Goal: Task Accomplishment & Management: Complete application form

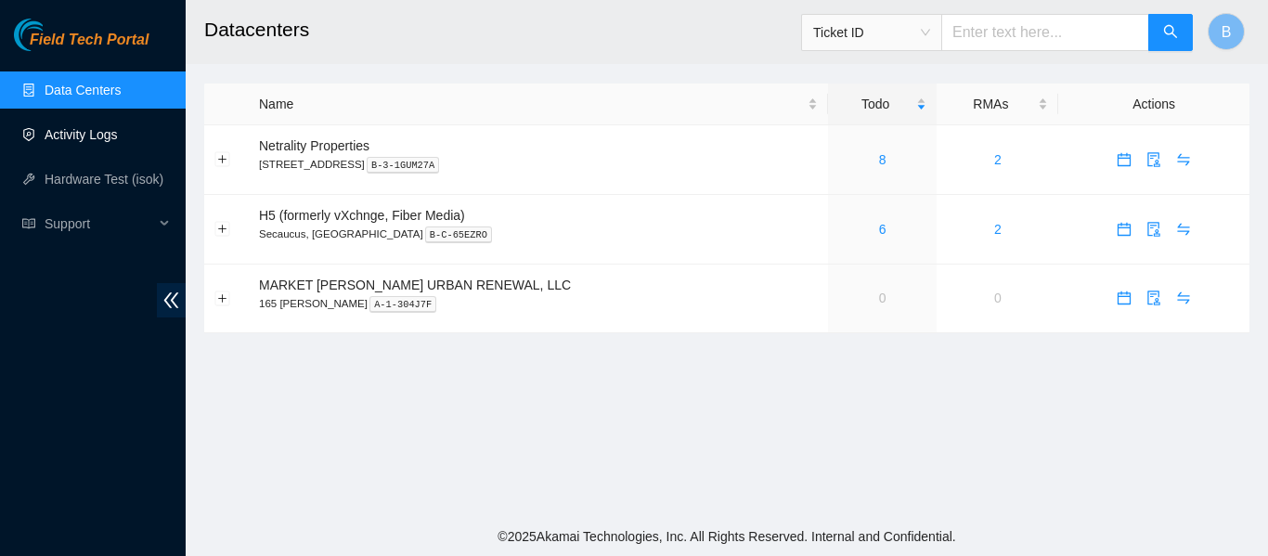
click at [100, 127] on link "Activity Logs" at bounding box center [81, 134] width 73 height 15
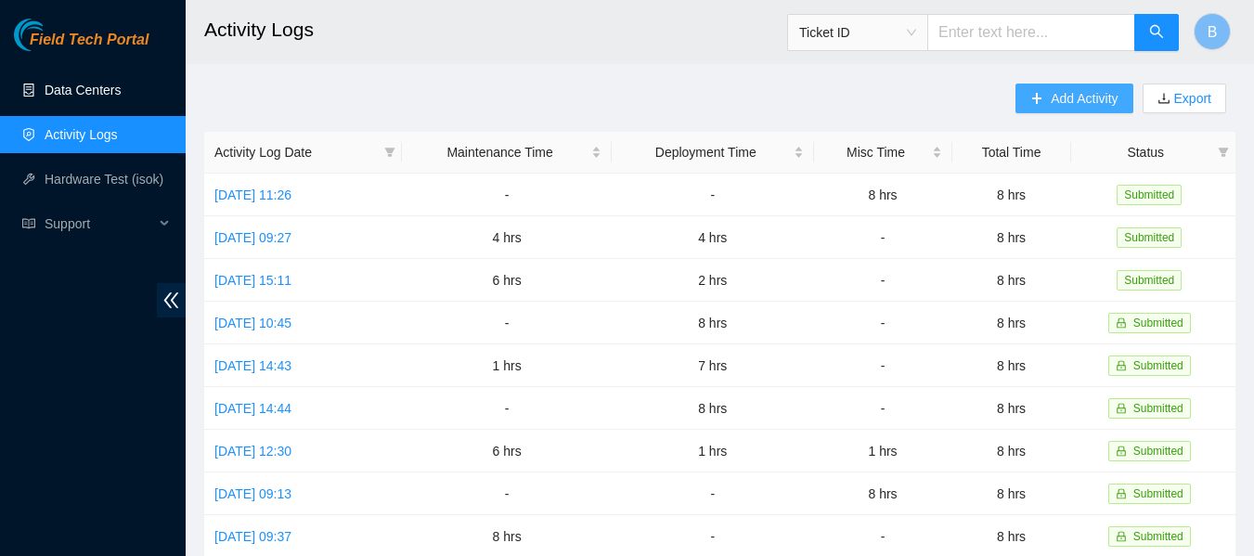
click at [1042, 103] on button "Add Activity" at bounding box center [1074, 99] width 117 height 30
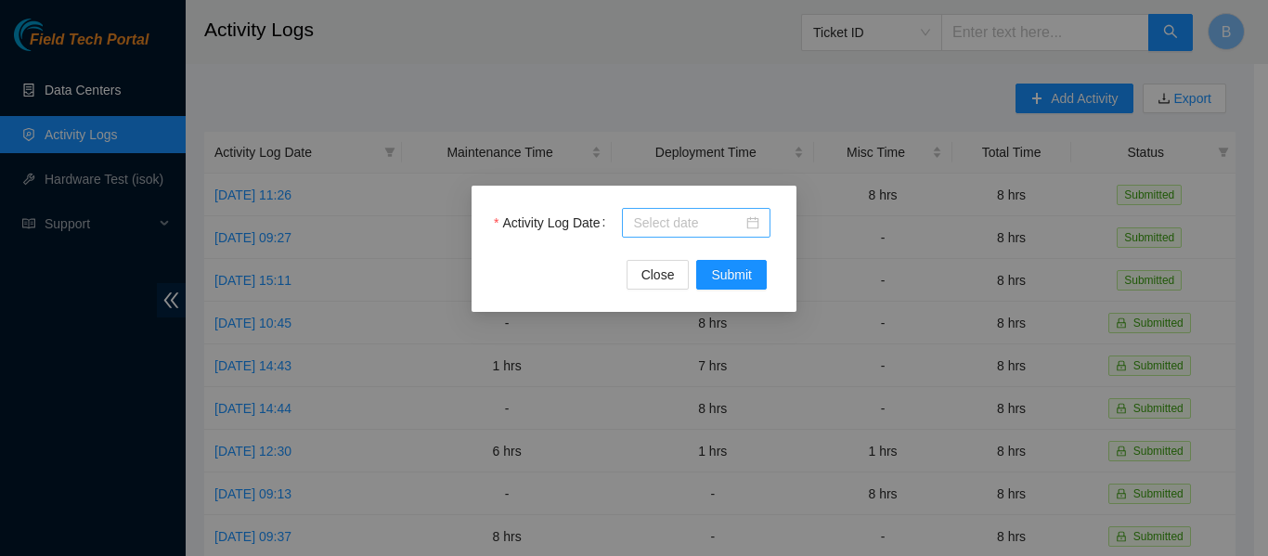
click at [732, 223] on input "Activity Log Date" at bounding box center [688, 223] width 110 height 20
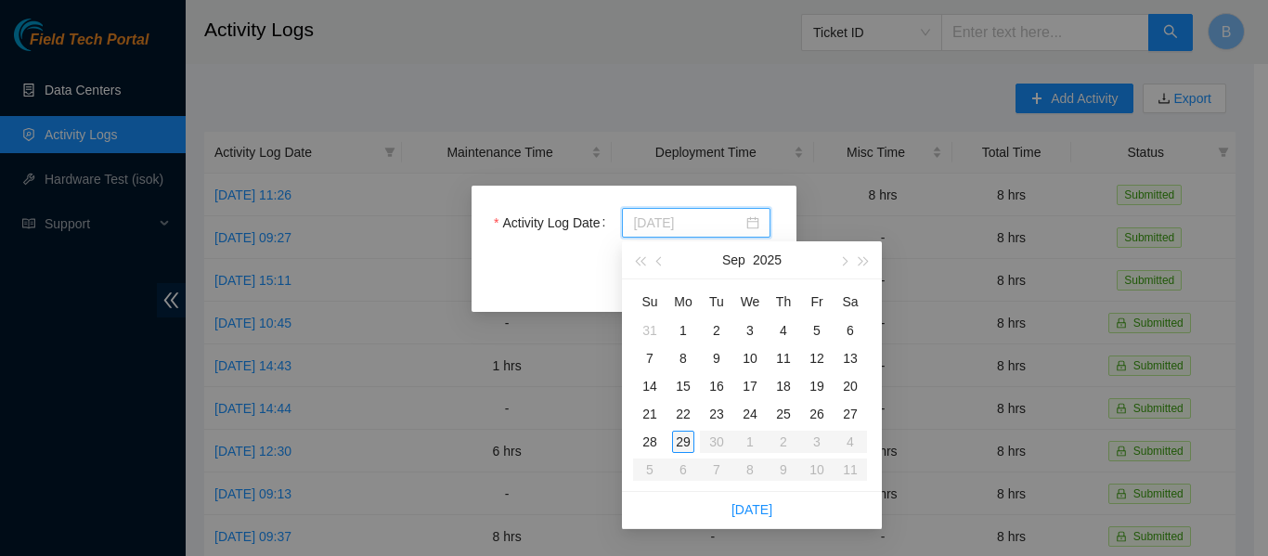
type input "[DATE]"
click at [816, 411] on div "26" at bounding box center [817, 414] width 22 height 22
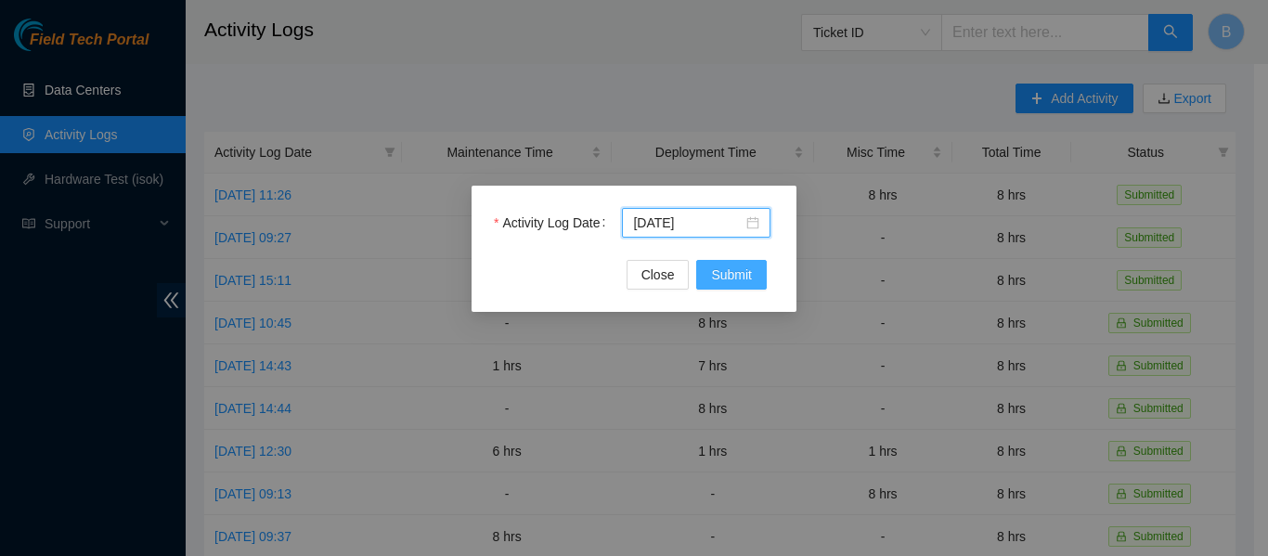
click at [733, 270] on span "Submit" at bounding box center [731, 275] width 41 height 20
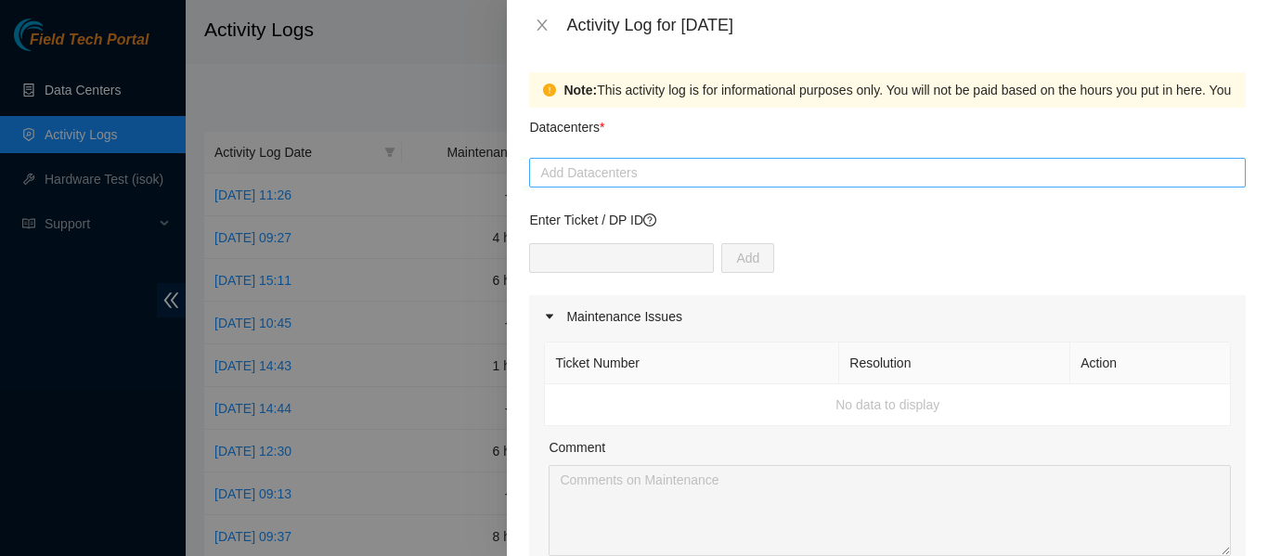
click at [647, 168] on div at bounding box center [887, 173] width 707 height 22
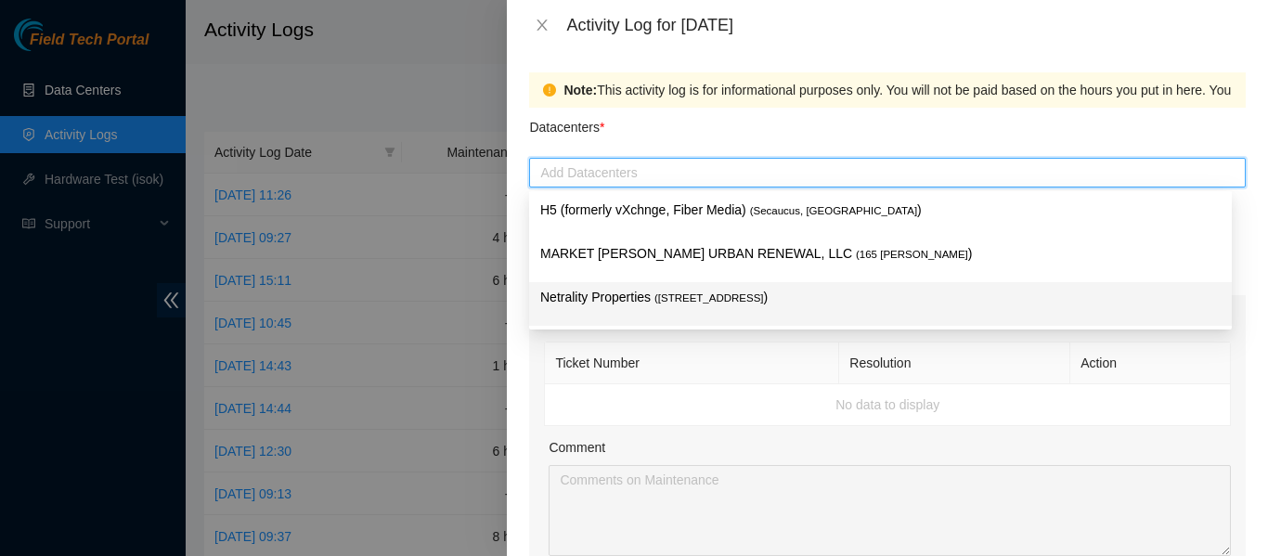
click at [657, 296] on span "( [STREET_ADDRESS]" at bounding box center [709, 297] width 110 height 11
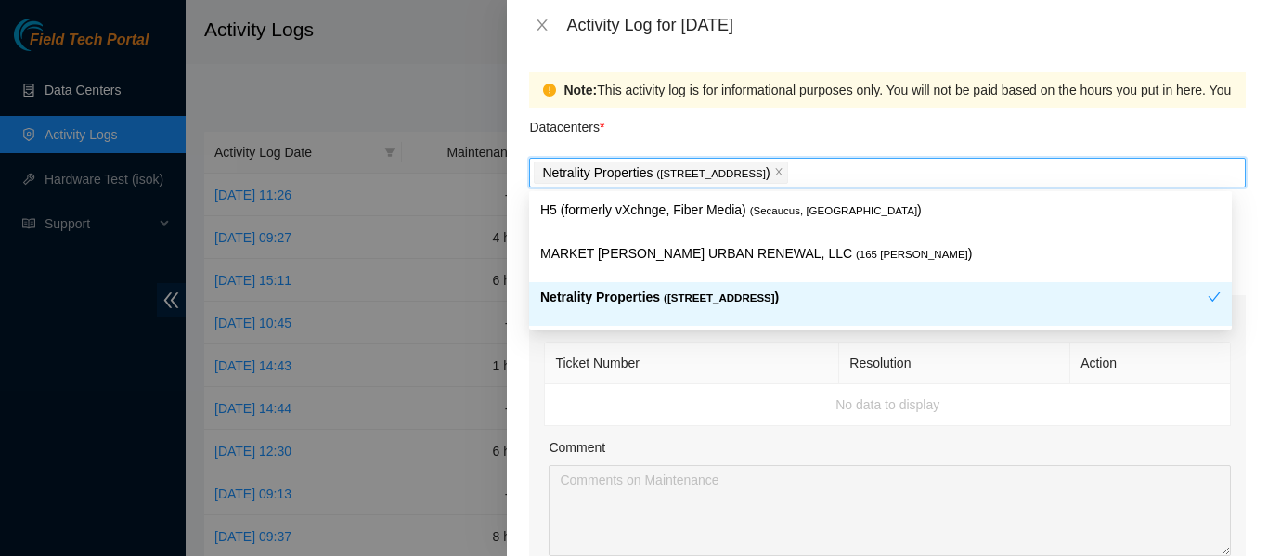
click at [727, 368] on th "Ticket Number" at bounding box center [692, 364] width 294 height 42
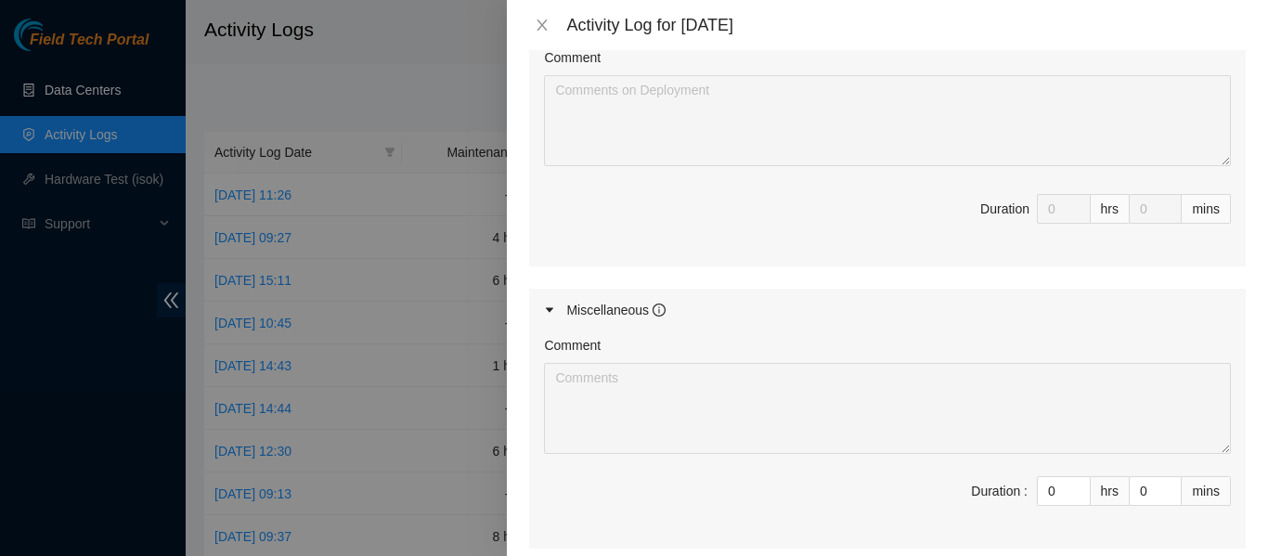
scroll to position [928, 0]
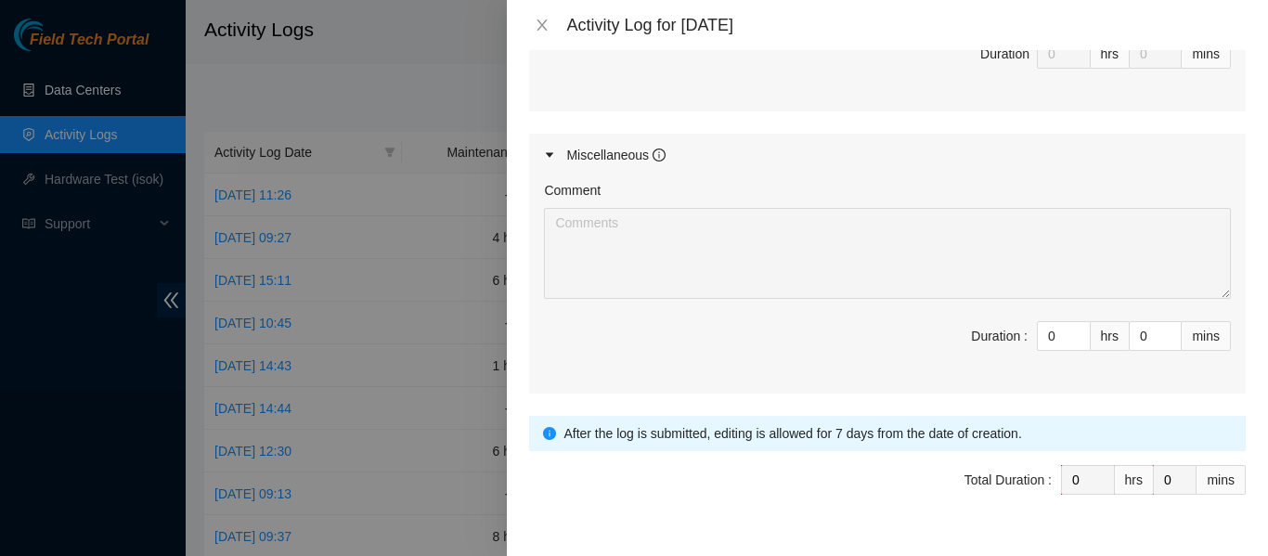
click at [659, 152] on icon "info-circle" at bounding box center [659, 154] width 2 height 6
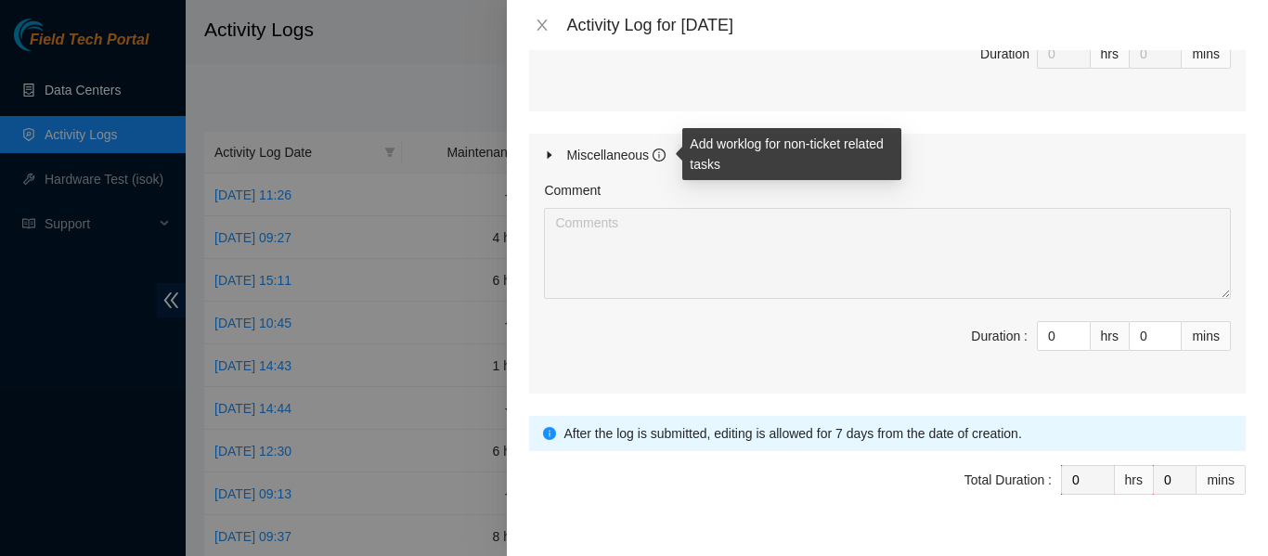
scroll to position [752, 0]
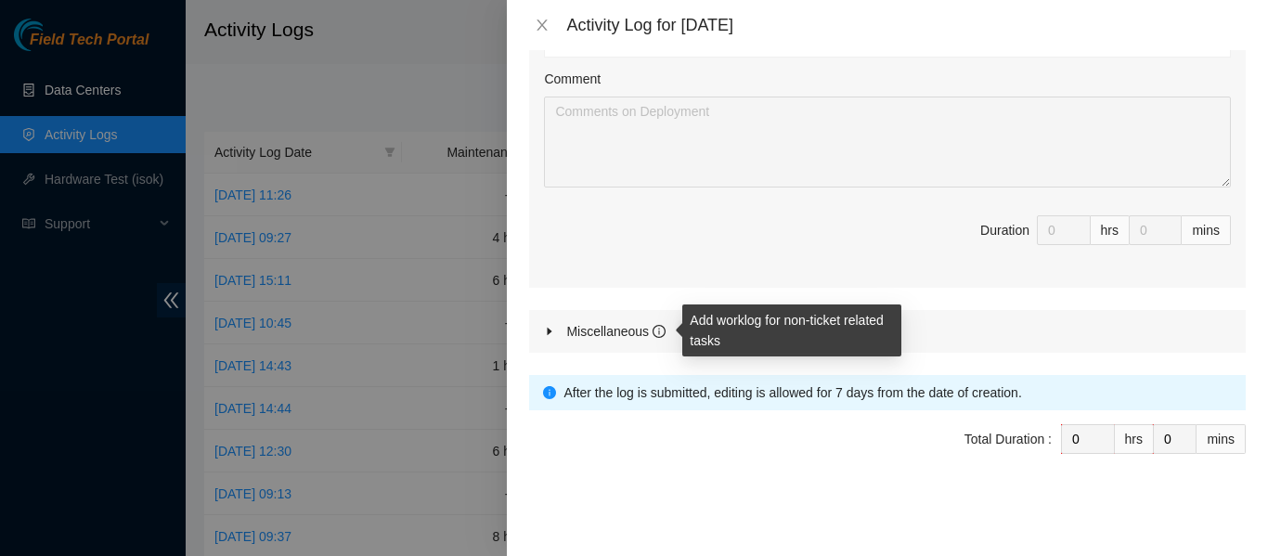
click at [658, 330] on icon "info-circle" at bounding box center [659, 331] width 13 height 13
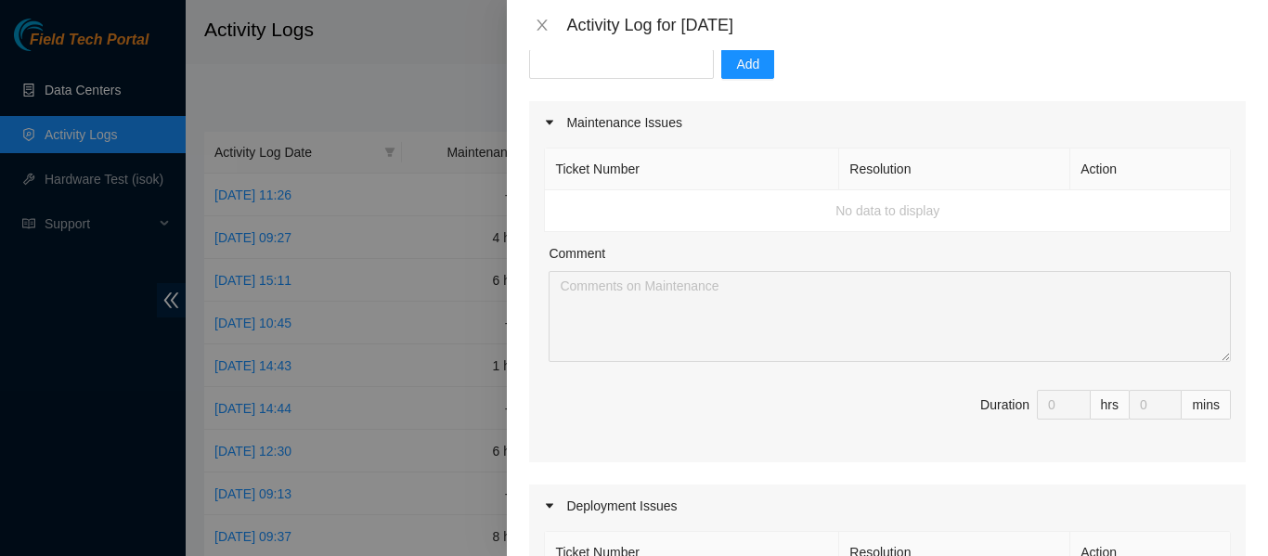
scroll to position [0, 0]
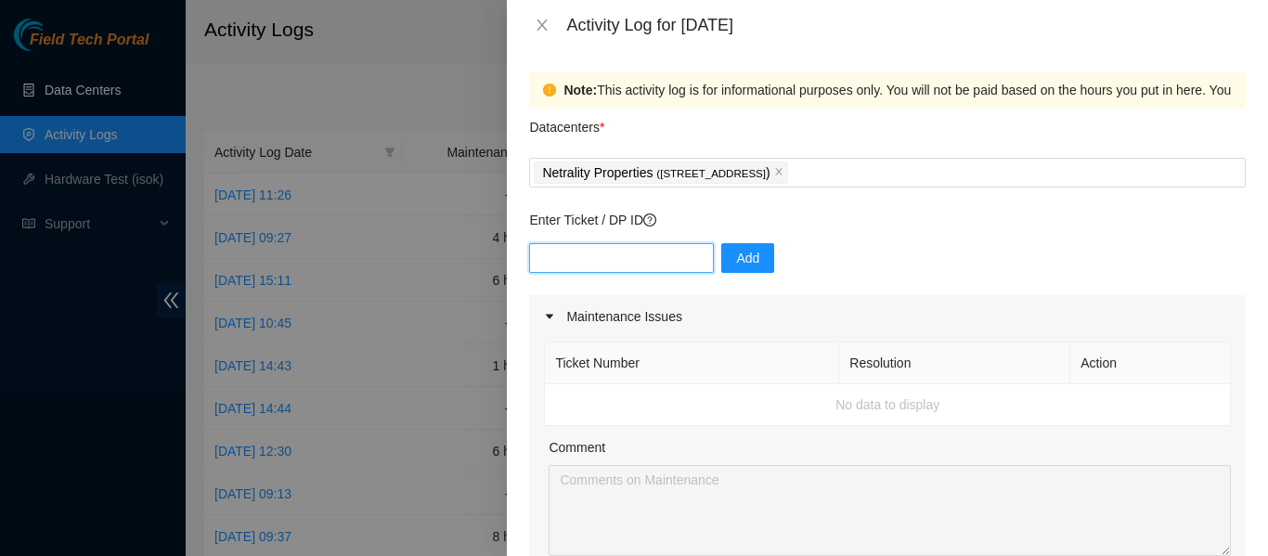
click at [637, 271] on input "text" at bounding box center [621, 258] width 185 height 30
paste input "B-V-5KU1MRA"
type input "B-V-5KU1MRA"
click at [736, 265] on span "Add" at bounding box center [747, 258] width 23 height 20
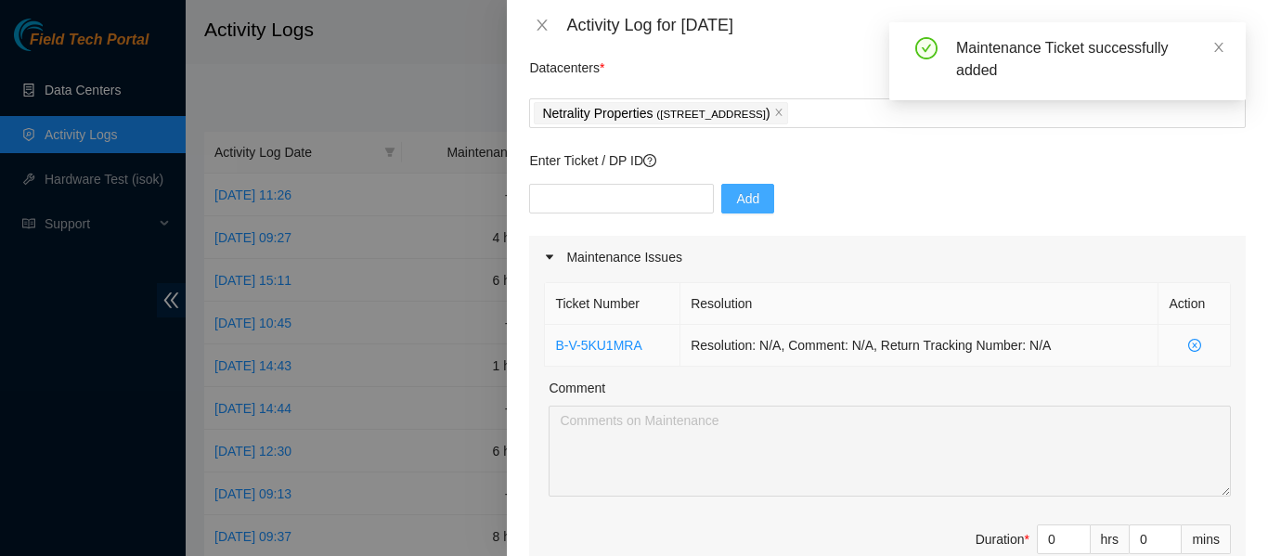
scroll to position [93, 0]
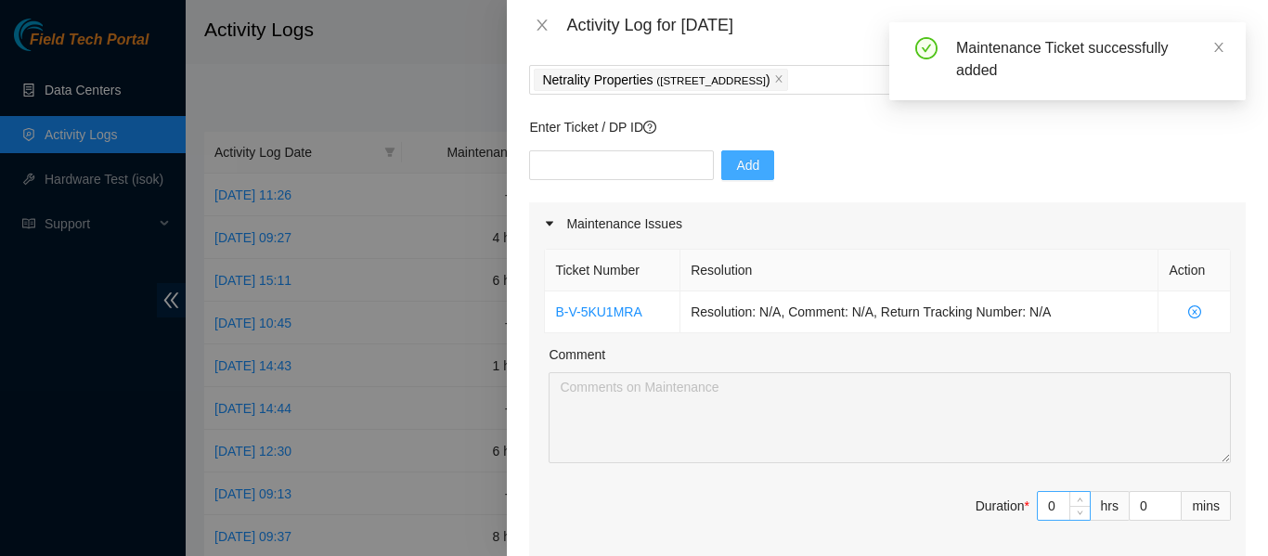
click at [1045, 507] on input "0" at bounding box center [1064, 506] width 52 height 28
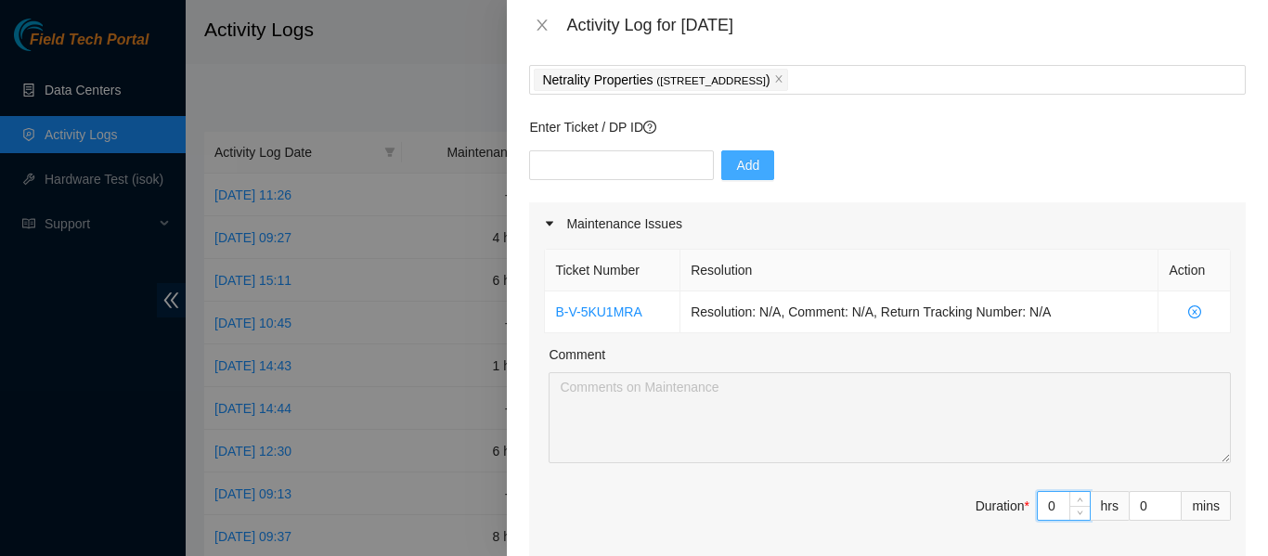
type input "1"
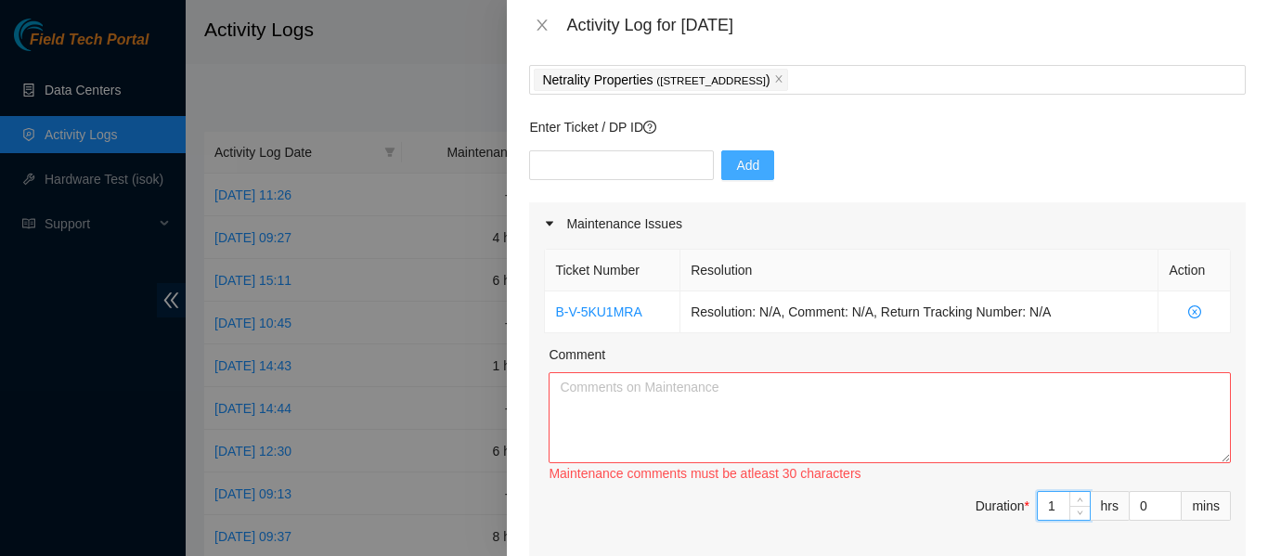
type input "1"
click at [838, 403] on textarea "Comment" at bounding box center [890, 417] width 682 height 91
type textarea "I"
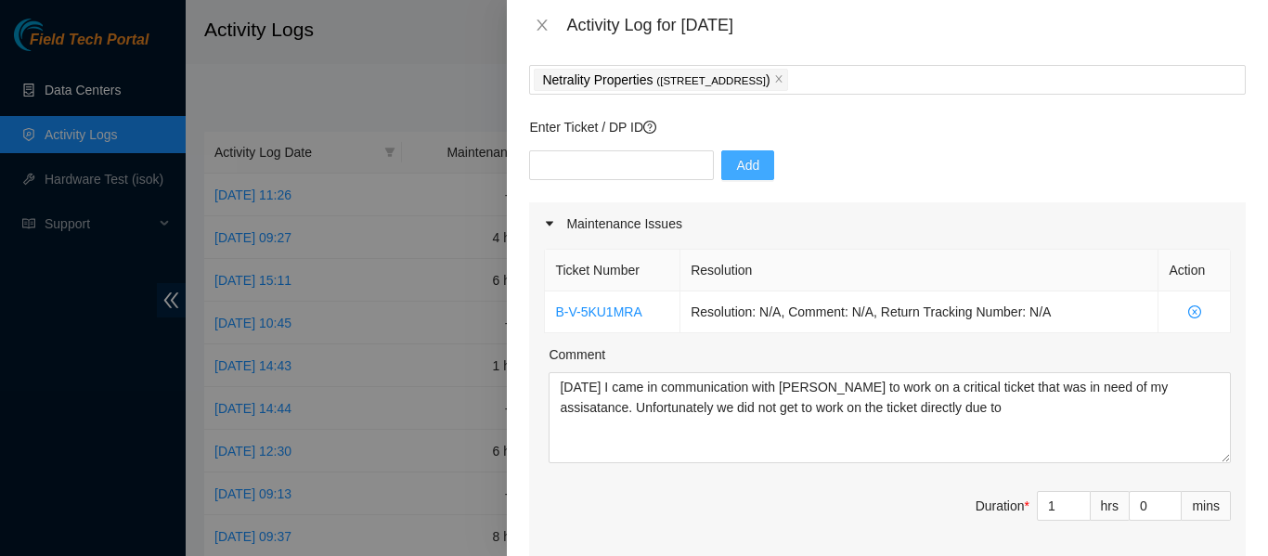
click at [1186, 181] on div "Add" at bounding box center [887, 176] width 717 height 52
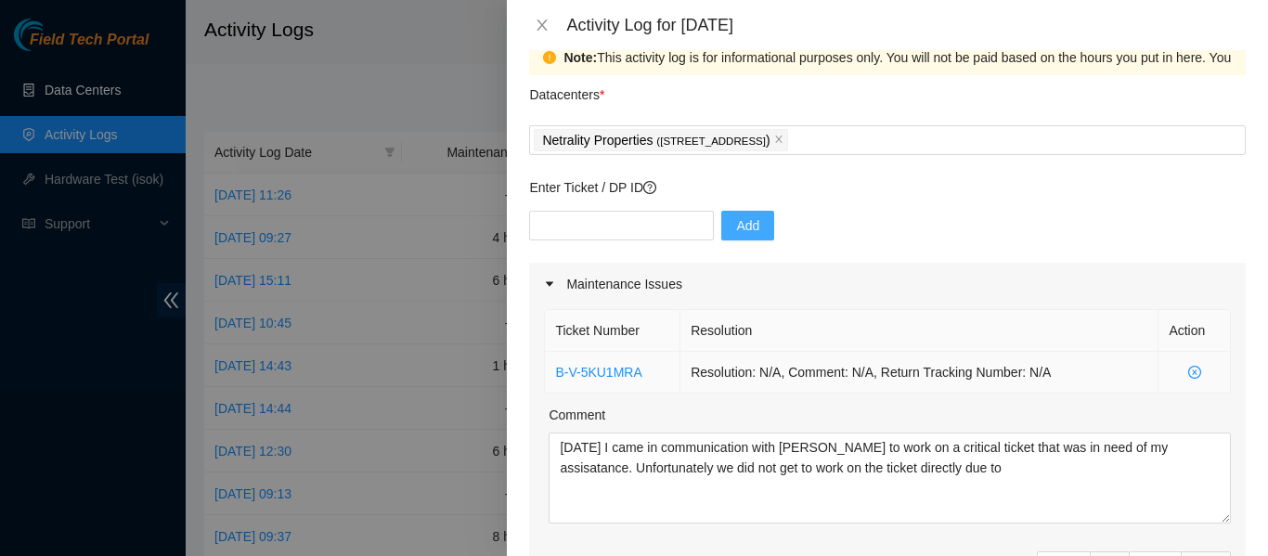
scroll to position [0, 0]
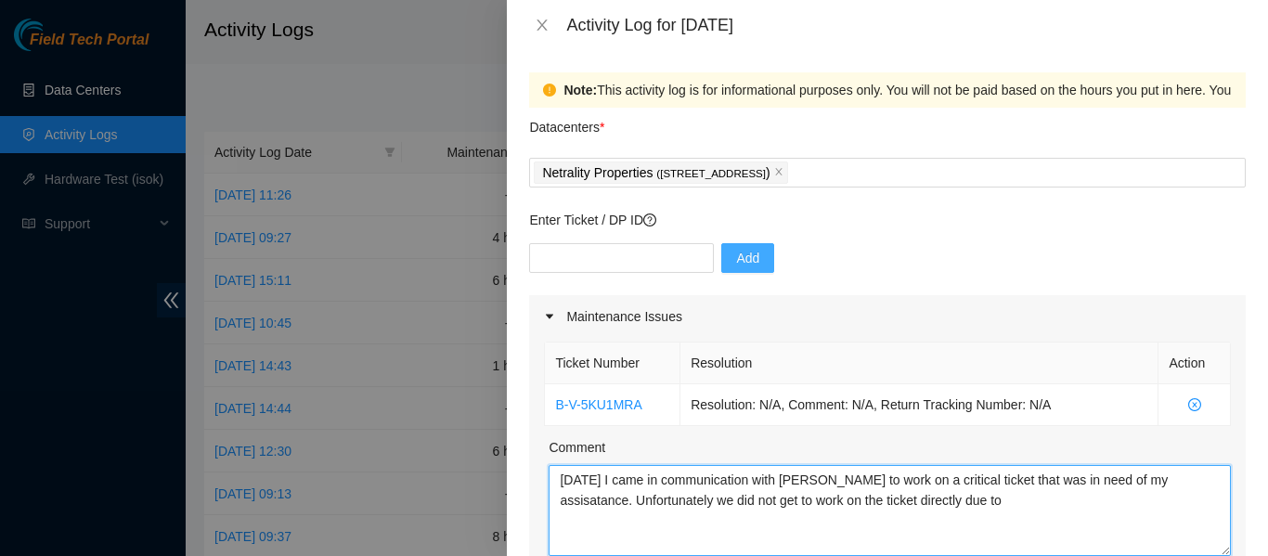
drag, startPoint x: 1018, startPoint y: 511, endPoint x: 706, endPoint y: 515, distance: 311.9
click at [706, 515] on textarea "[DATE] I came in communication with [PERSON_NAME] to work on a critical ticket …" at bounding box center [890, 510] width 682 height 91
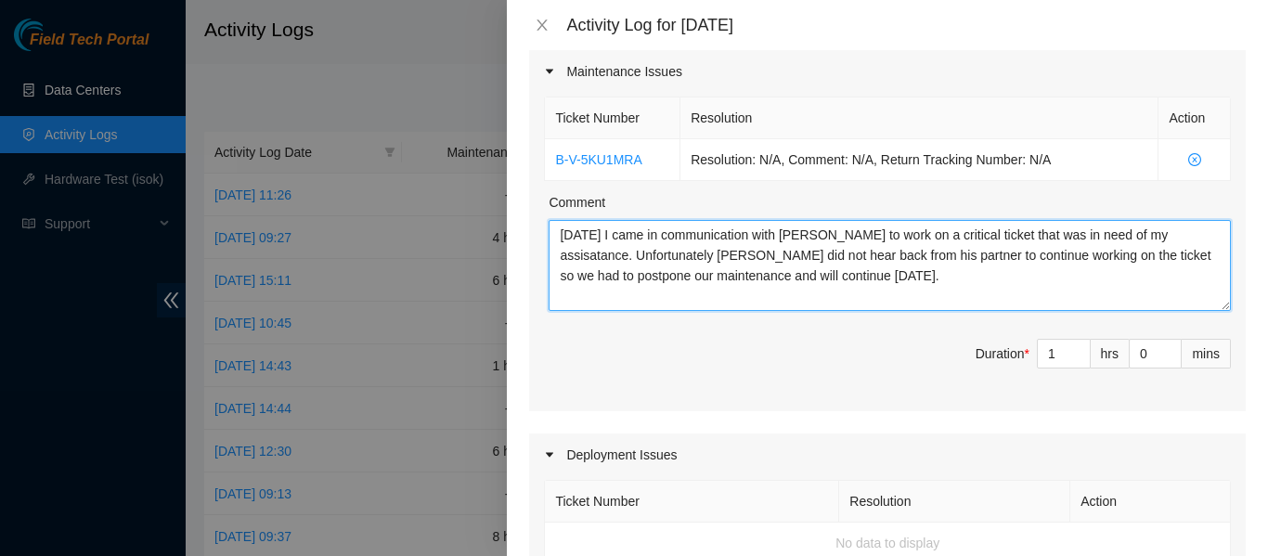
scroll to position [278, 0]
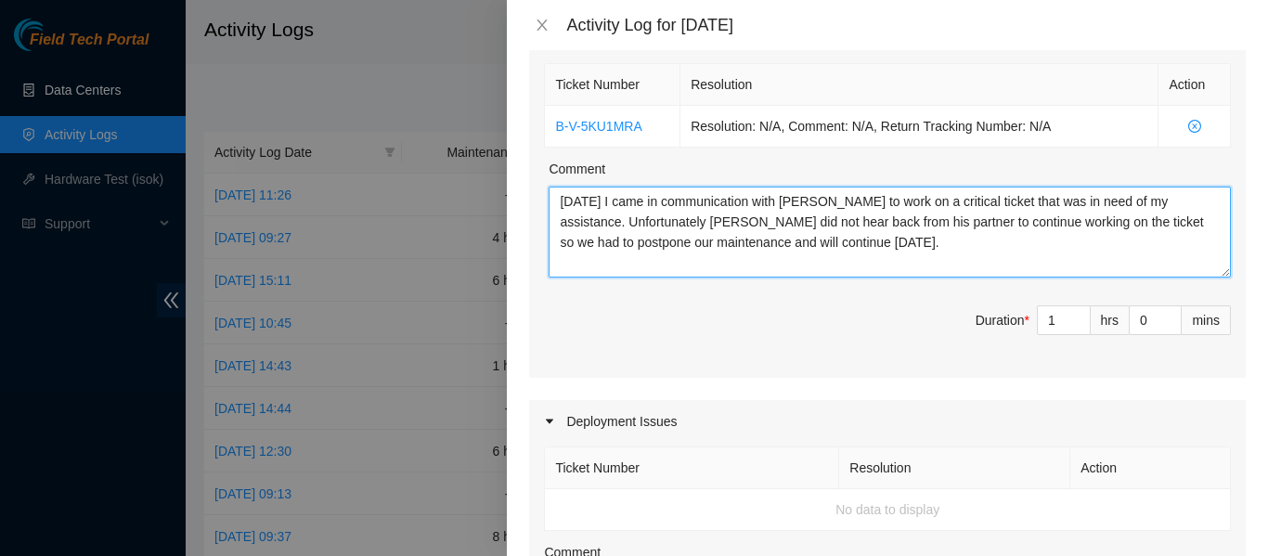
click at [953, 245] on textarea "[DATE] I came in communication with [PERSON_NAME] to work on a critical ticket …" at bounding box center [890, 232] width 682 height 91
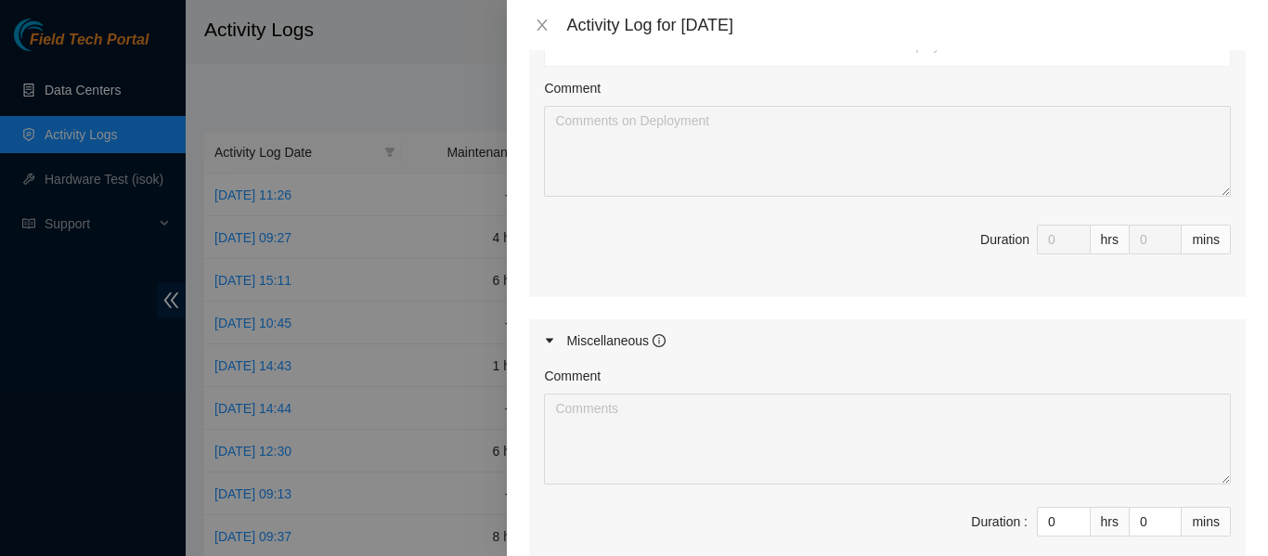
scroll to position [557, 0]
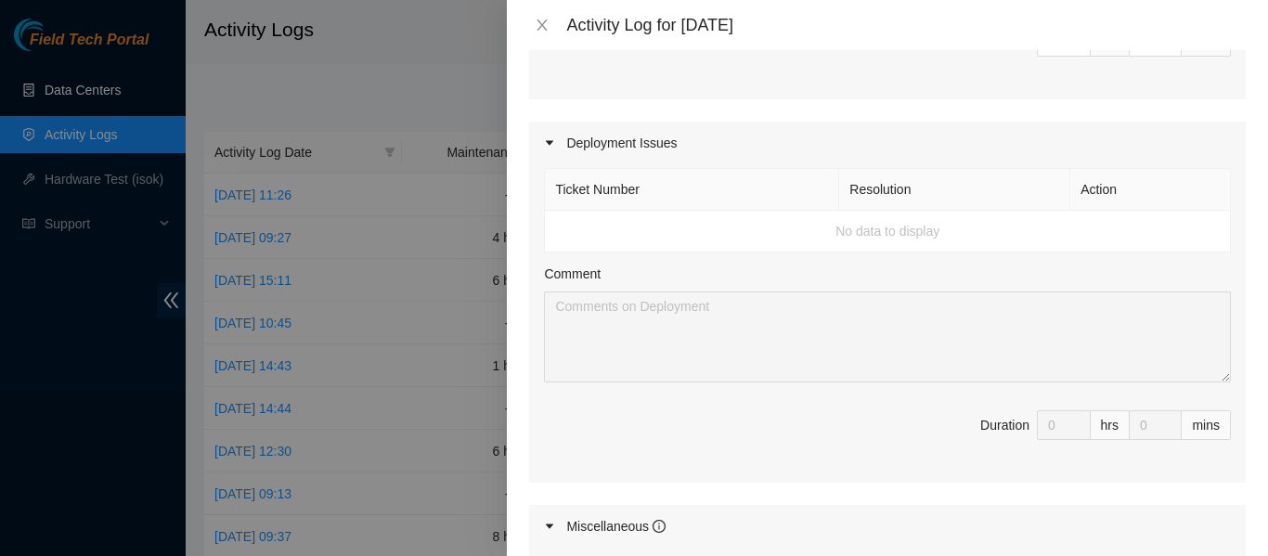
type textarea "[DATE] I came in communication with [PERSON_NAME] to work on a critical ticket …"
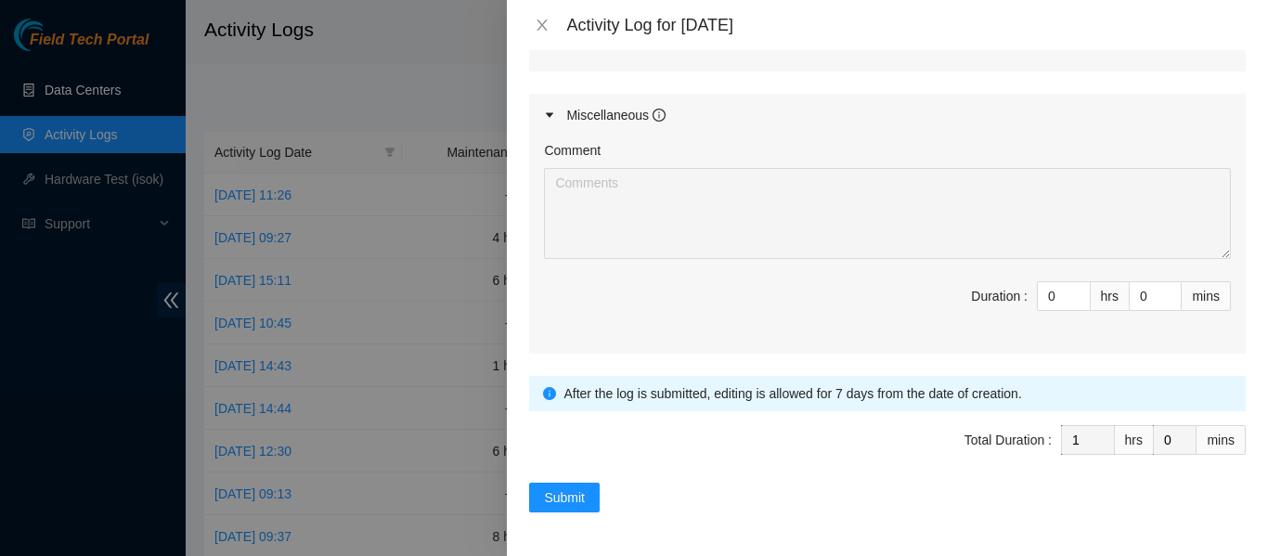
scroll to position [969, 0]
click at [1049, 287] on input "0" at bounding box center [1064, 295] width 52 height 28
type input "7"
type input "8"
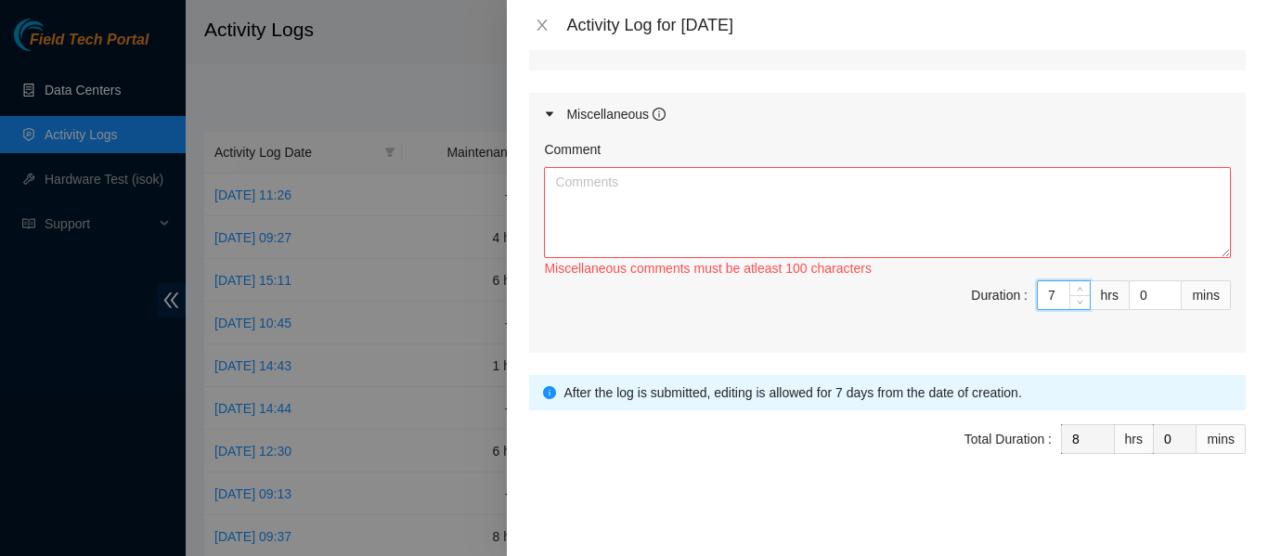
type input "7"
click at [716, 188] on textarea "Comment" at bounding box center [887, 212] width 687 height 91
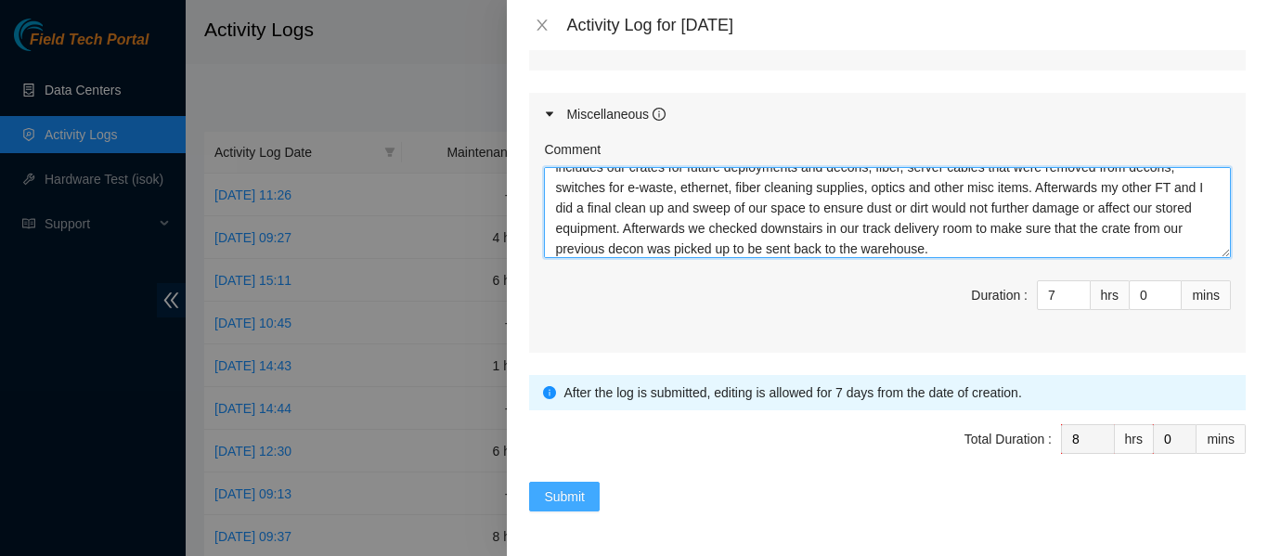
type textarea "For a good portion of the day we took inventory of our current supplies and equ…"
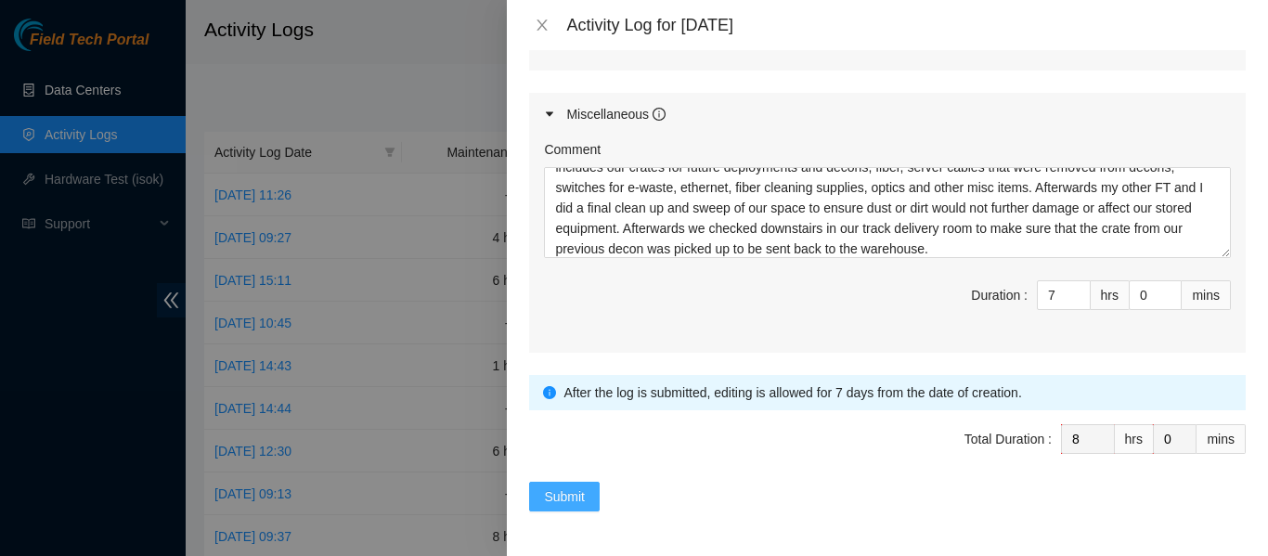
click at [565, 498] on span "Submit" at bounding box center [564, 496] width 41 height 20
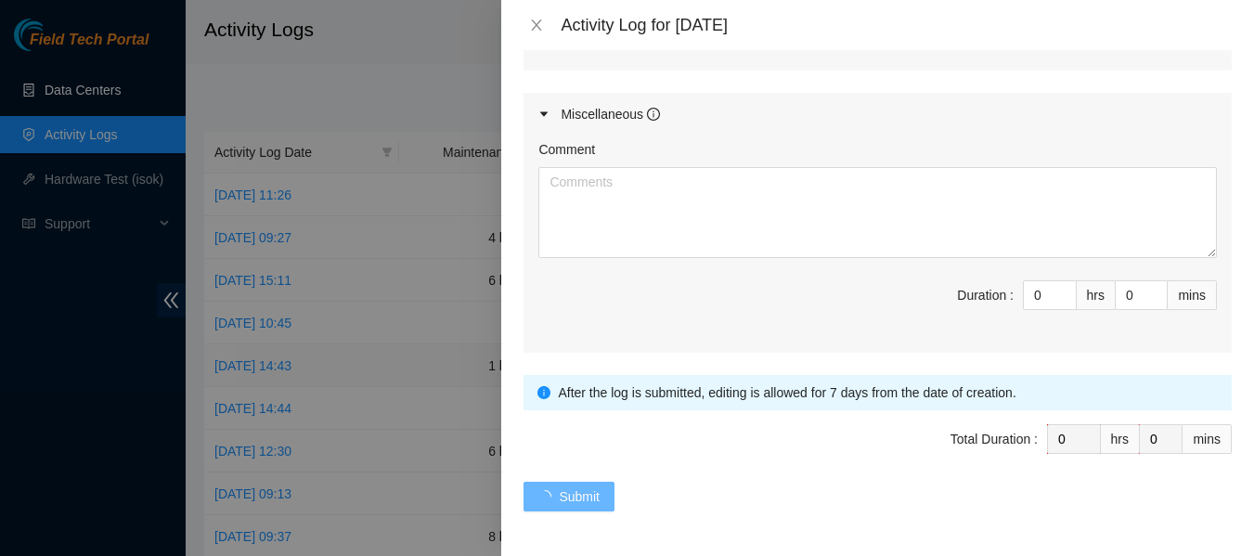
scroll to position [0, 0]
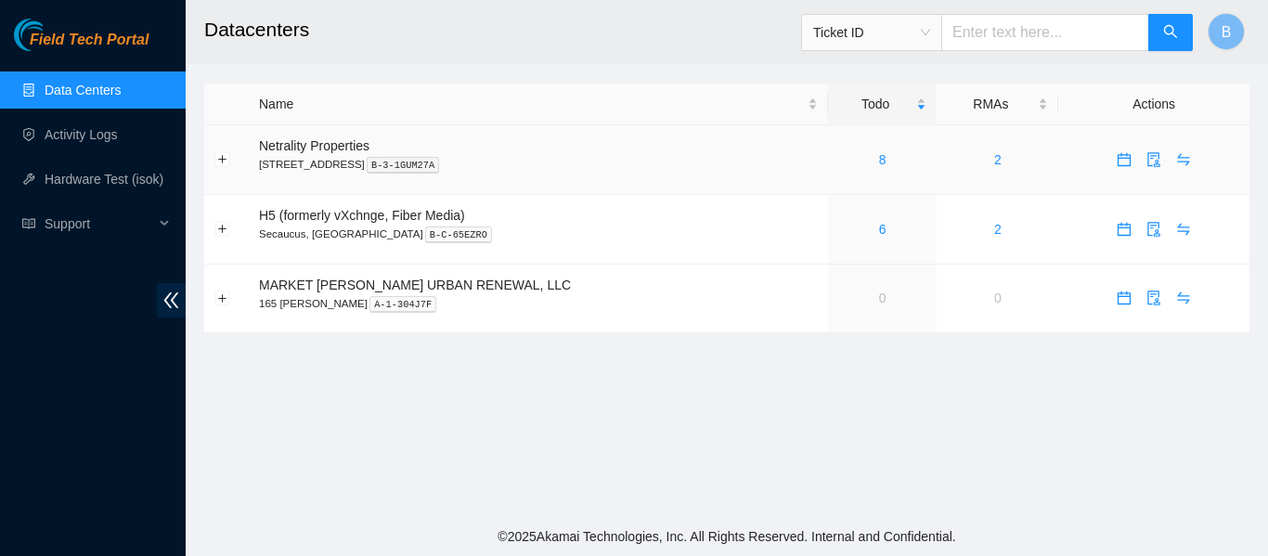
click at [838, 149] on div "8" at bounding box center [882, 159] width 88 height 20
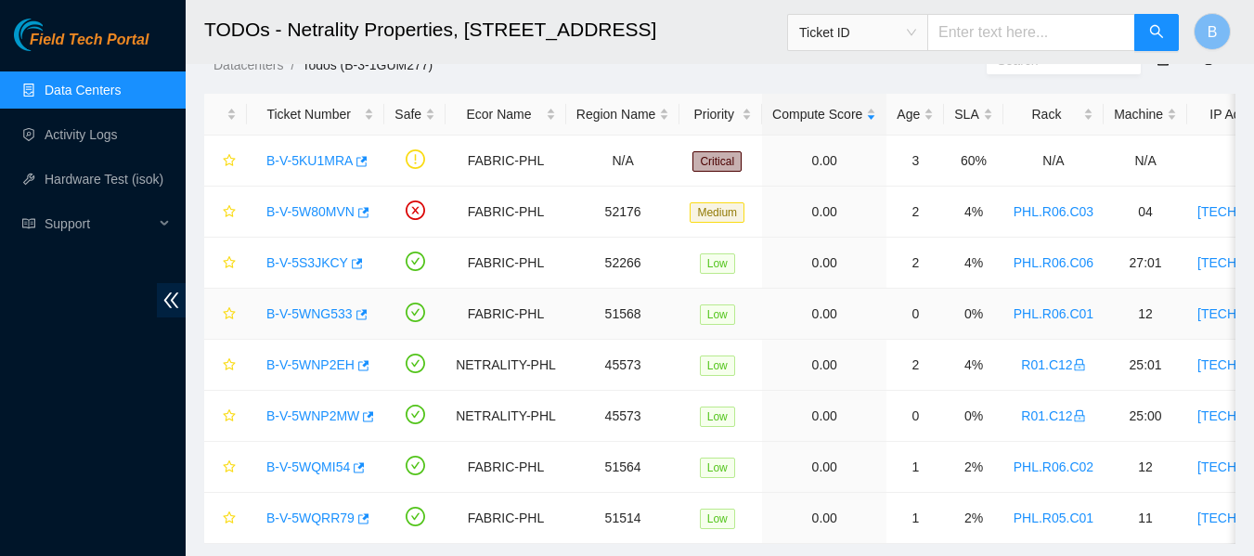
scroll to position [93, 0]
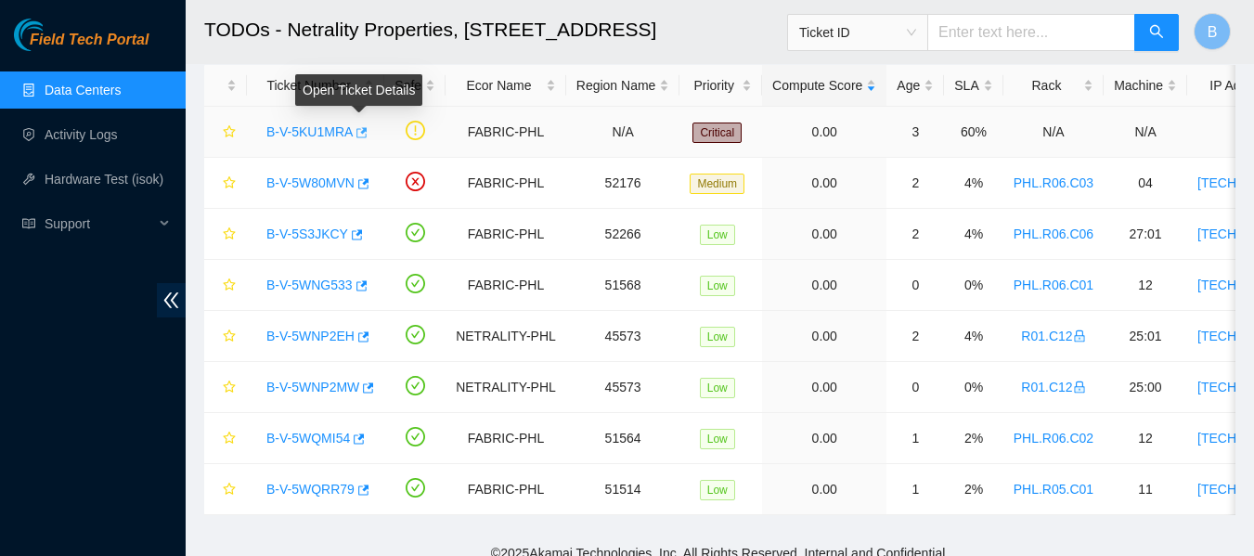
click at [359, 129] on icon "button" at bounding box center [360, 132] width 13 height 13
drag, startPoint x: 257, startPoint y: 134, endPoint x: 353, endPoint y: 144, distance: 96.2
click at [353, 144] on div "B-V-5KU1MRA" at bounding box center [315, 132] width 117 height 30
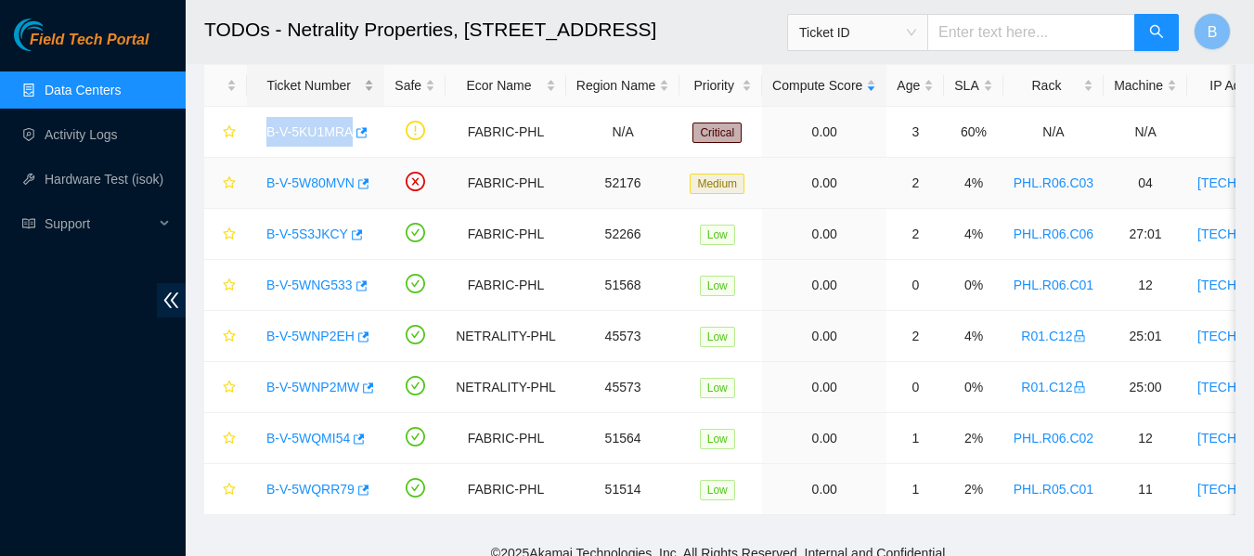
copy link "B-V-5KU1MRA"
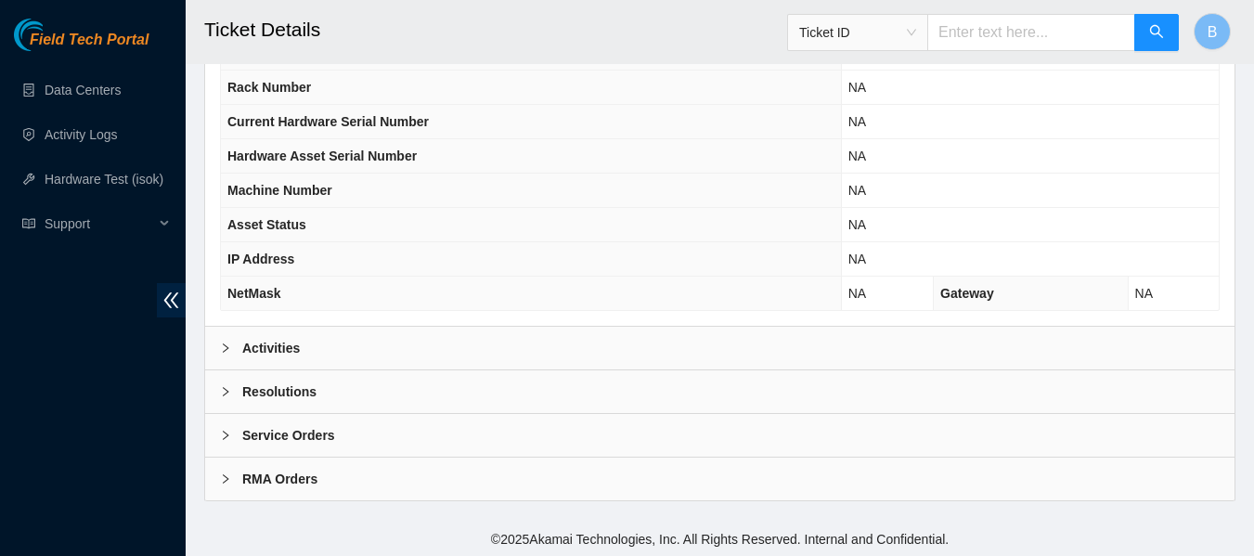
scroll to position [759, 0]
